Goal: Transaction & Acquisition: Purchase product/service

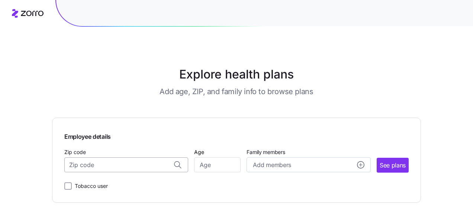
click at [132, 164] on input "Zip code" at bounding box center [126, 164] width 124 height 15
click at [123, 189] on div "21114, [PERSON_NAME][GEOGRAPHIC_DATA], [GEOGRAPHIC_DATA]" at bounding box center [126, 184] width 116 height 15
type input "21114, [PERSON_NAME][GEOGRAPHIC_DATA], [GEOGRAPHIC_DATA]"
click at [232, 164] on input "Age" at bounding box center [217, 164] width 46 height 15
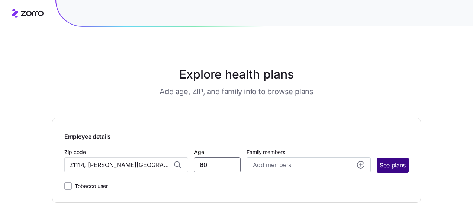
type input "60"
click at [404, 164] on span "See plans" at bounding box center [393, 165] width 26 height 9
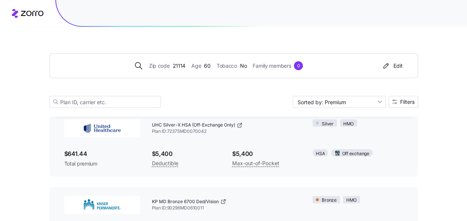
scroll to position [967, 0]
